Goal: Task Accomplishment & Management: Complete application form

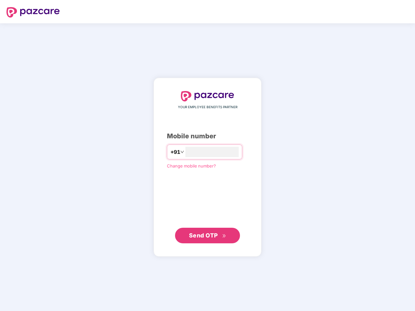
click at [207, 156] on input "number" at bounding box center [211, 152] width 53 height 10
click at [33, 12] on img at bounding box center [32, 12] width 53 height 10
click at [170, 152] on span "+91" at bounding box center [175, 152] width 10 height 8
click at [207, 236] on span "Send OTP" at bounding box center [203, 235] width 29 height 7
